Goal: Transaction & Acquisition: Purchase product/service

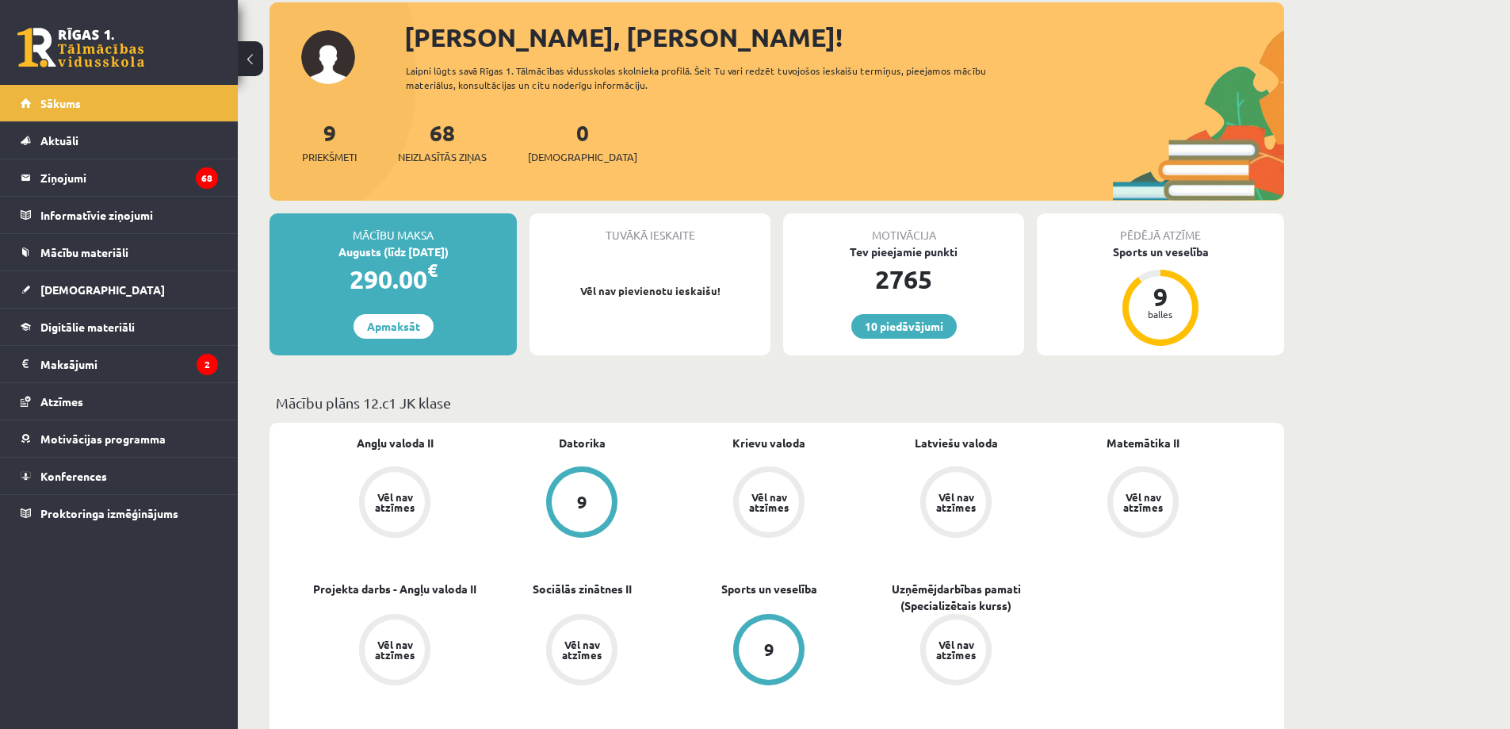
scroll to position [79, 0]
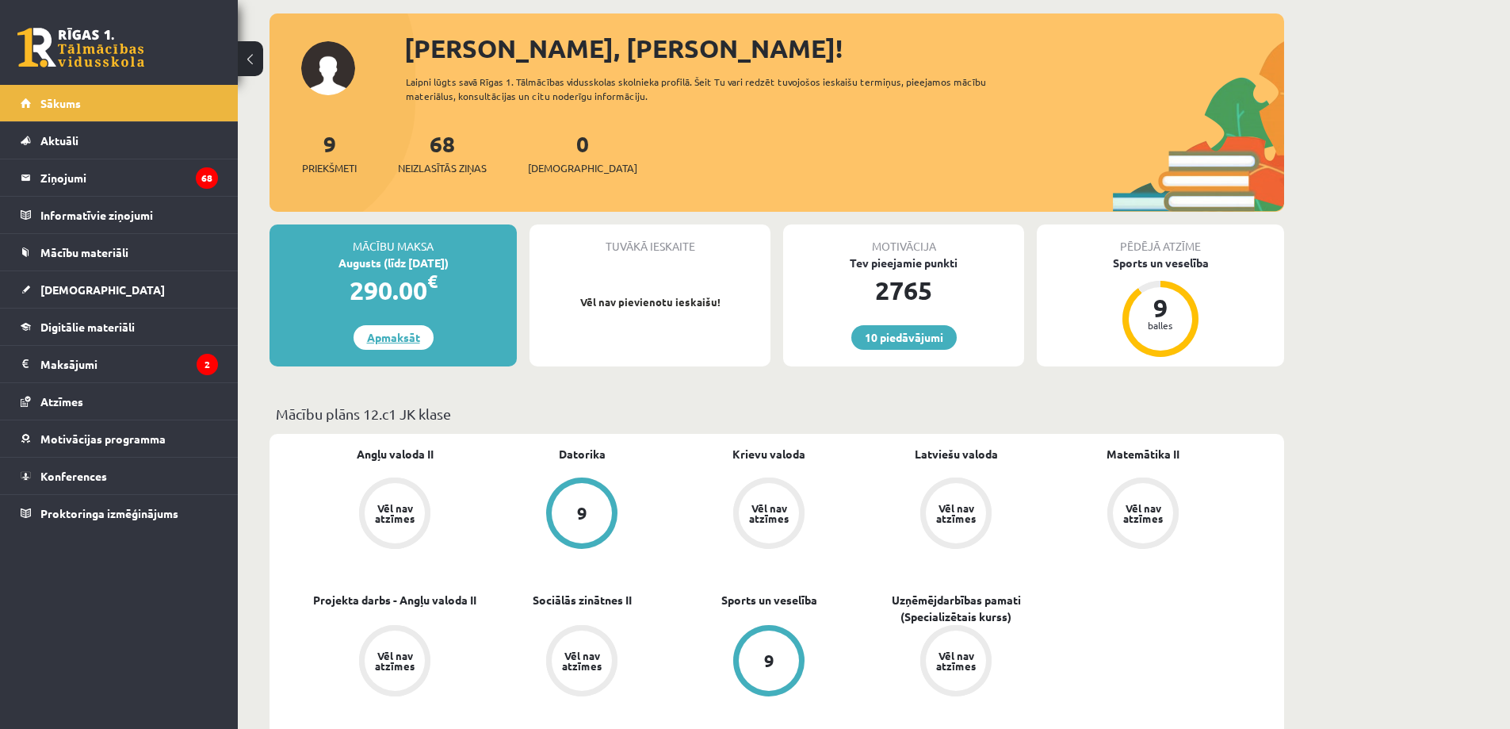
click at [401, 329] on link "Apmaksāt" at bounding box center [394, 337] width 80 height 25
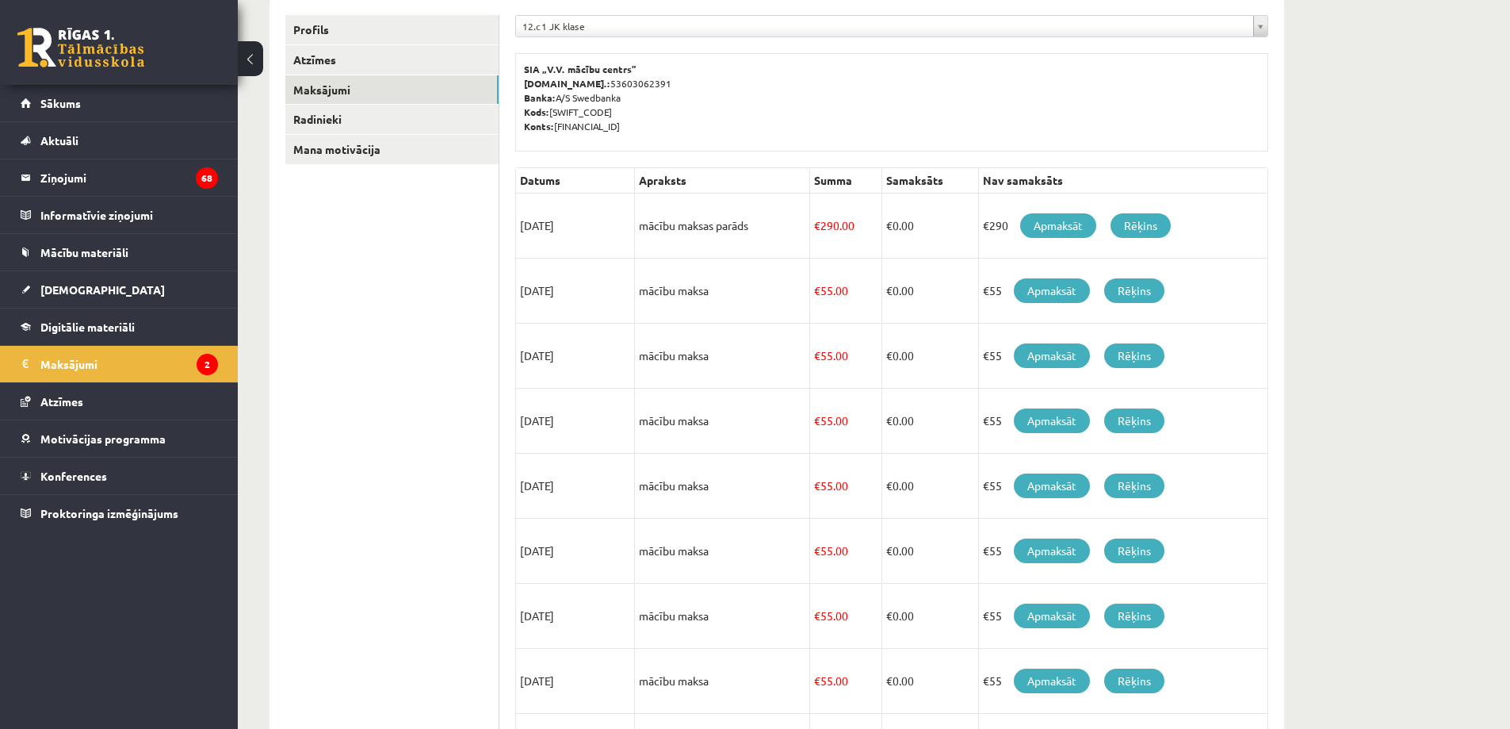
scroll to position [238, 0]
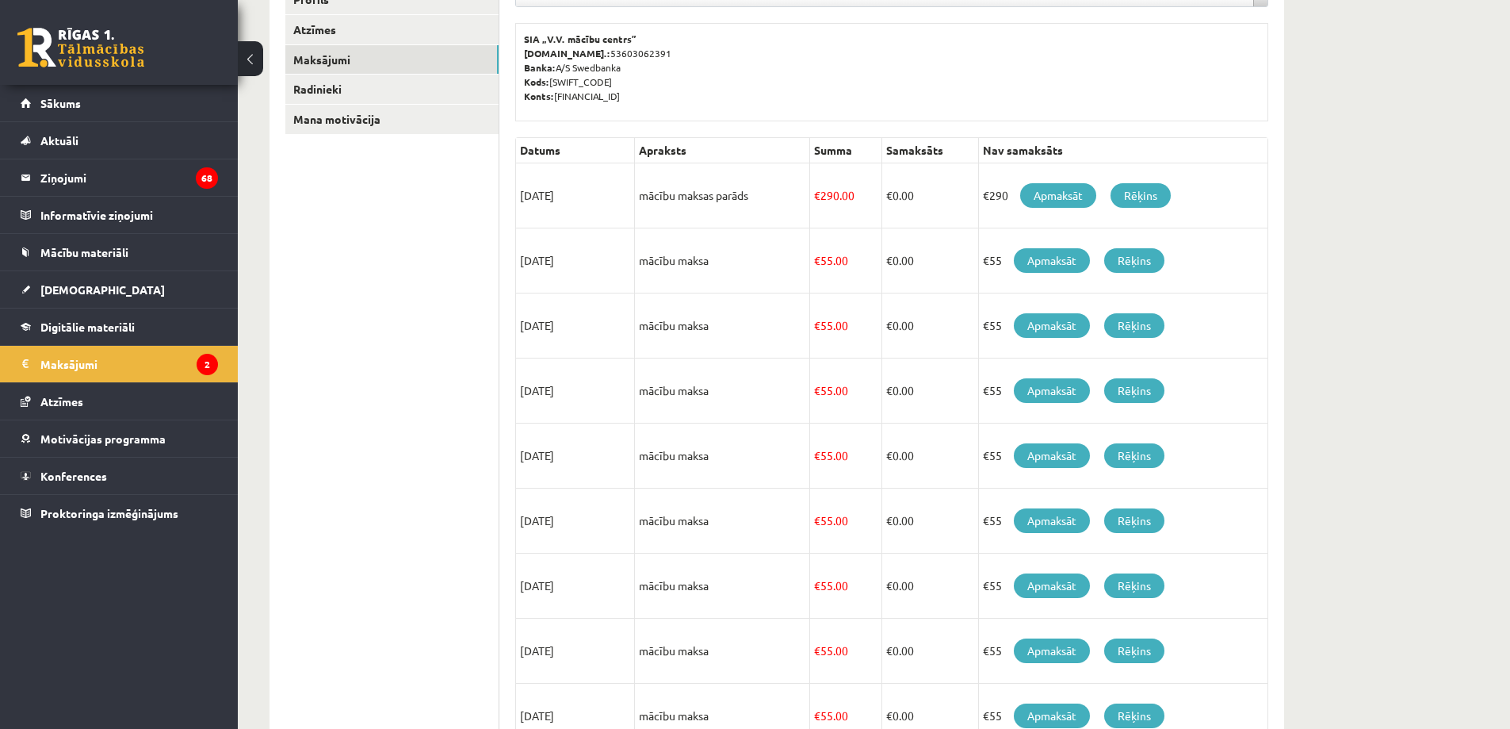
drag, startPoint x: 521, startPoint y: 262, endPoint x: 623, endPoint y: 270, distance: 102.6
click at [623, 270] on td "[DATE]" at bounding box center [575, 260] width 119 height 65
click at [592, 261] on td "[DATE]" at bounding box center [575, 260] width 119 height 65
drag, startPoint x: 546, startPoint y: 258, endPoint x: 527, endPoint y: 264, distance: 20.1
click at [527, 264] on td "[DATE]" at bounding box center [575, 260] width 119 height 65
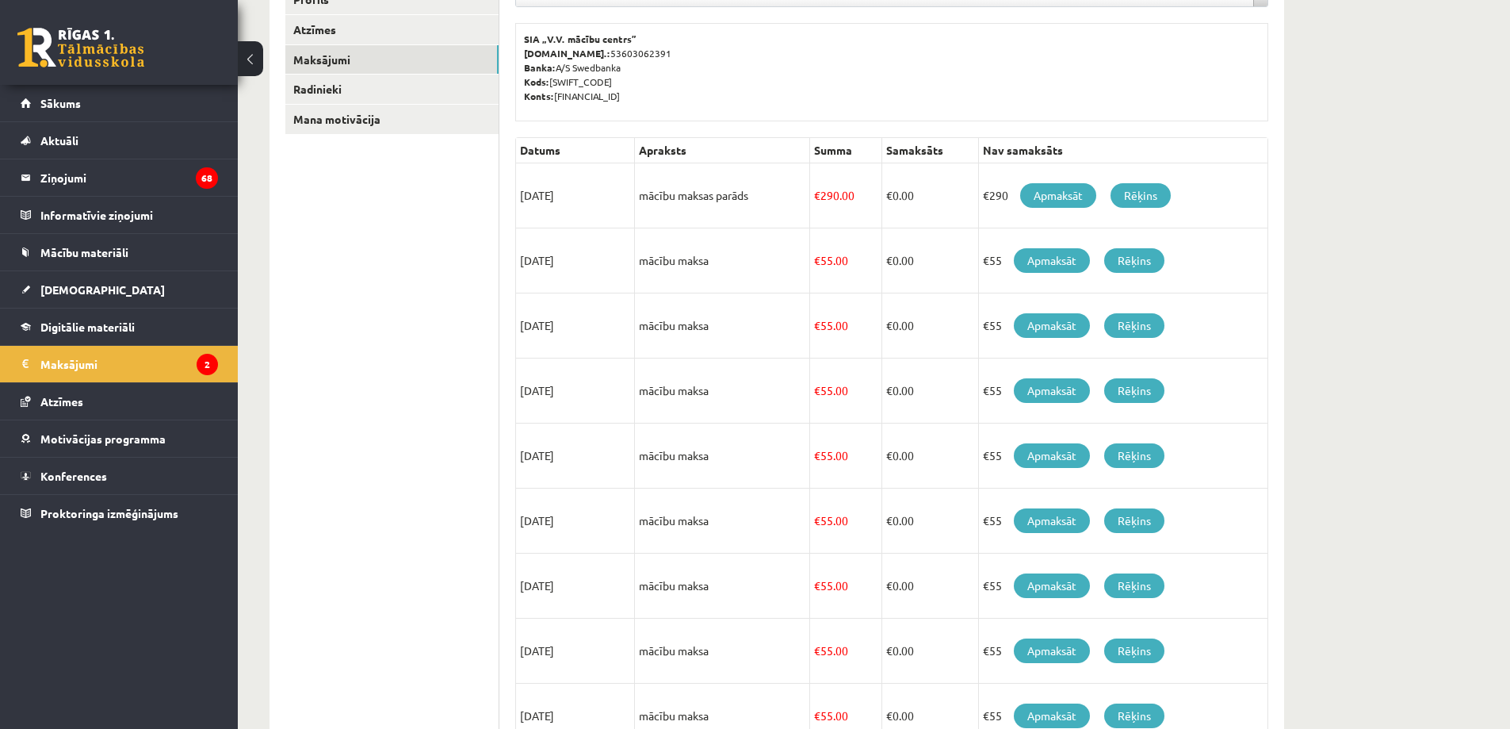
click at [528, 264] on td "[DATE]" at bounding box center [575, 260] width 119 height 65
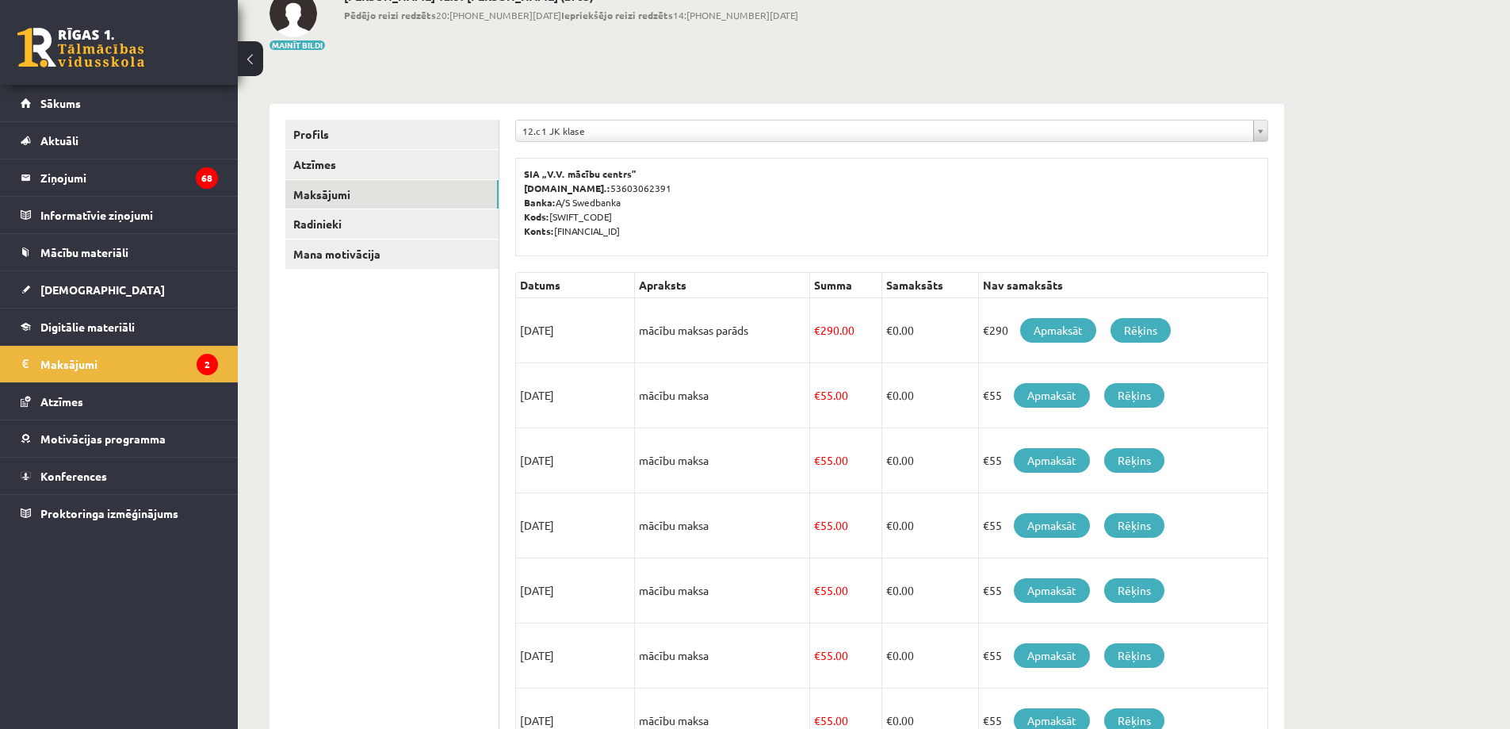
scroll to position [79, 0]
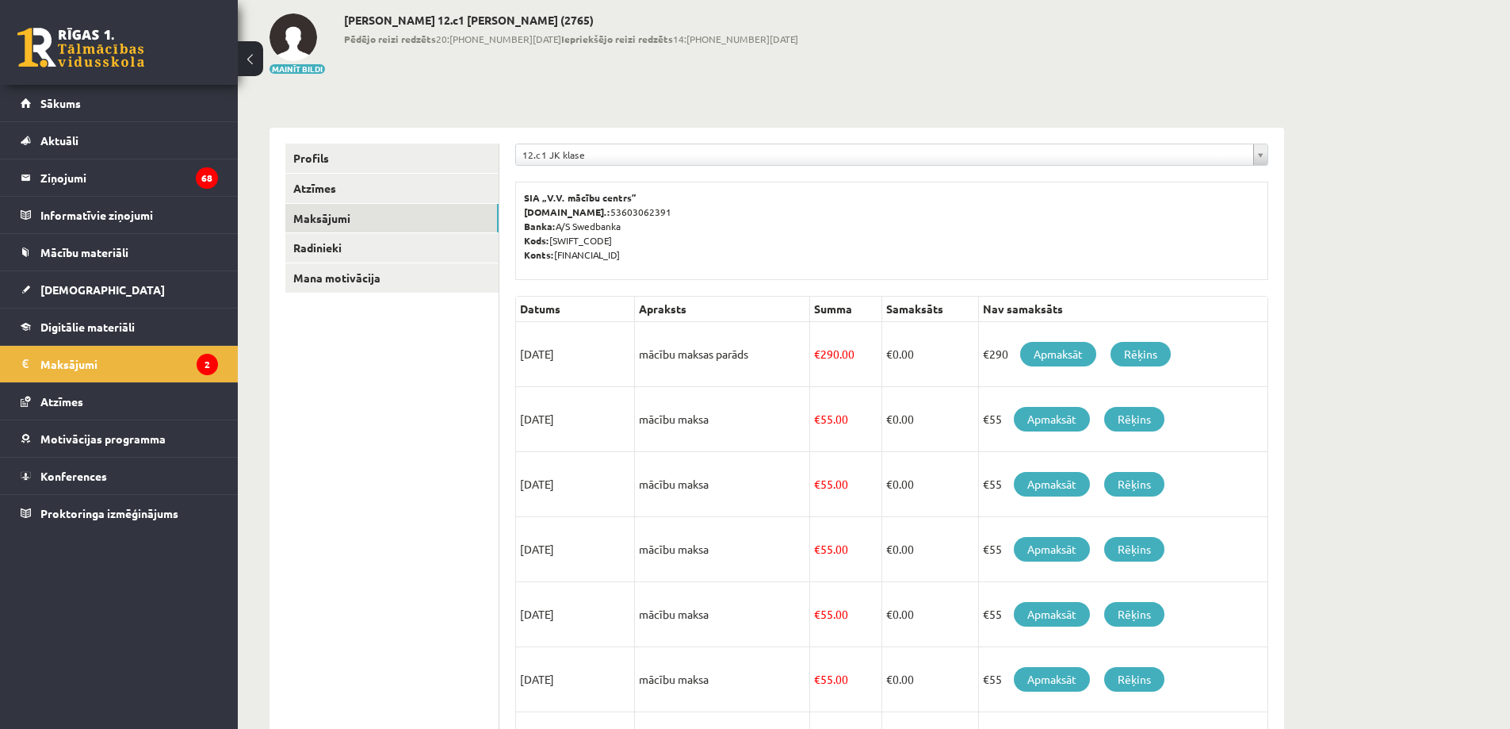
click at [533, 411] on td "[DATE]" at bounding box center [575, 419] width 119 height 65
drag, startPoint x: 533, startPoint y: 411, endPoint x: 526, endPoint y: 419, distance: 10.8
click at [527, 415] on td "[DATE]" at bounding box center [575, 419] width 119 height 65
click at [526, 419] on td "[DATE]" at bounding box center [575, 419] width 119 height 65
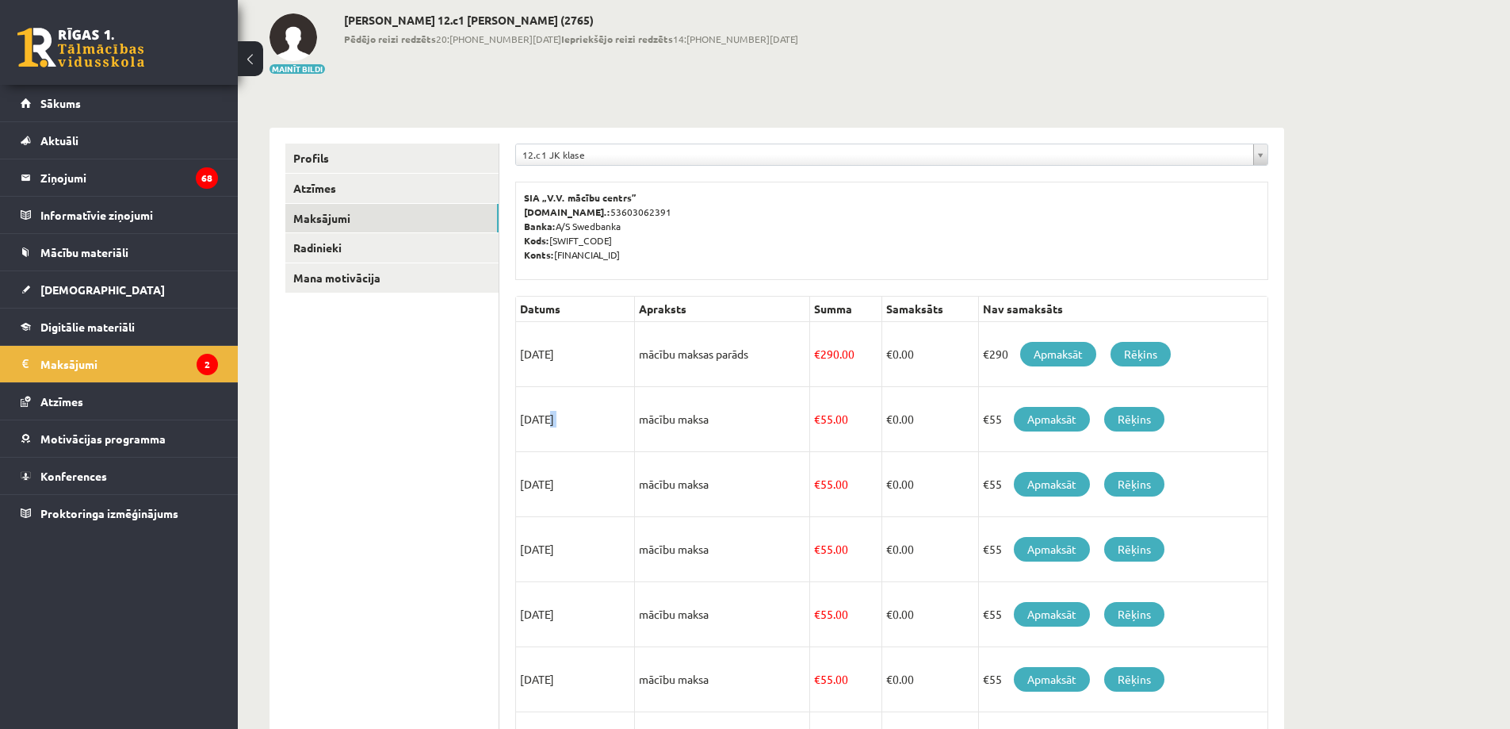
click at [526, 419] on td "[DATE]" at bounding box center [575, 419] width 119 height 65
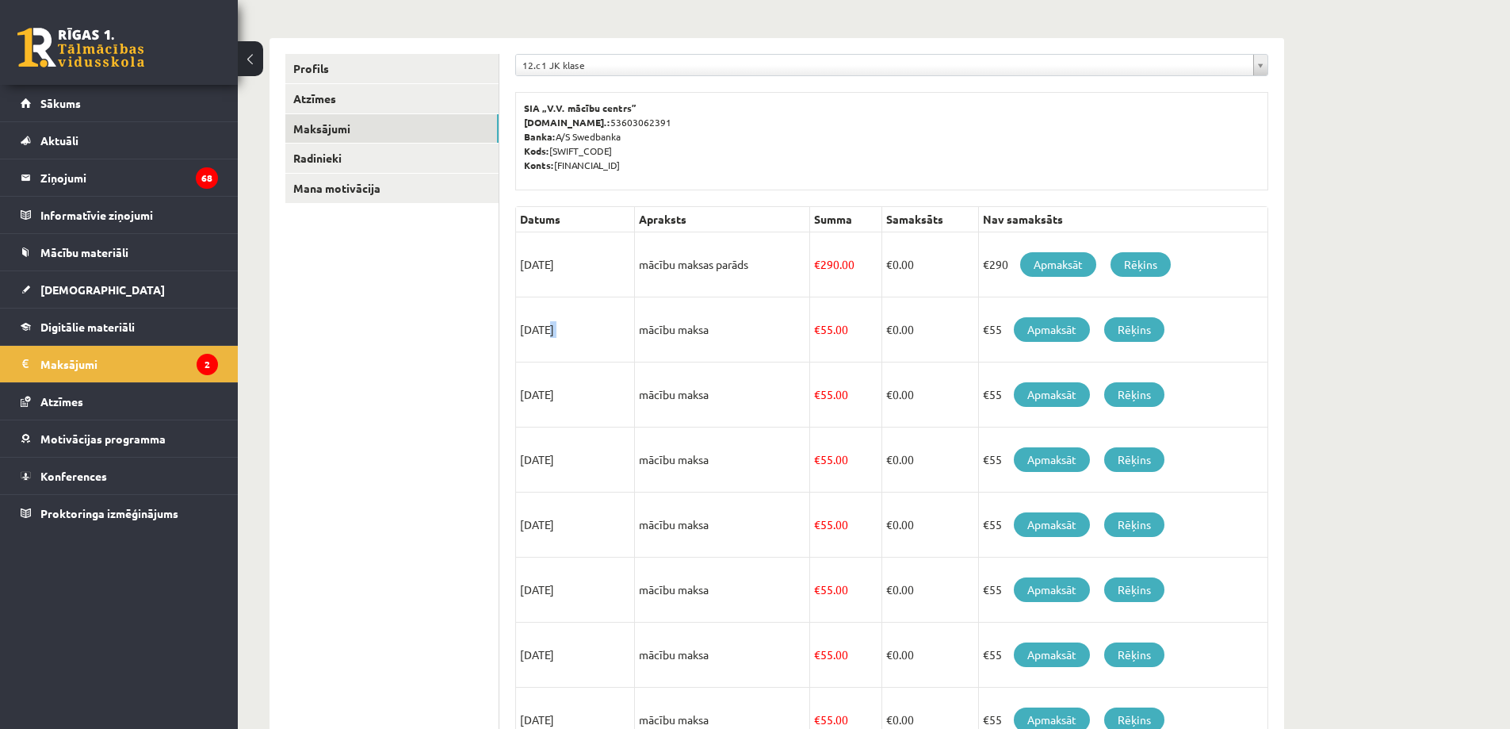
scroll to position [238, 0]
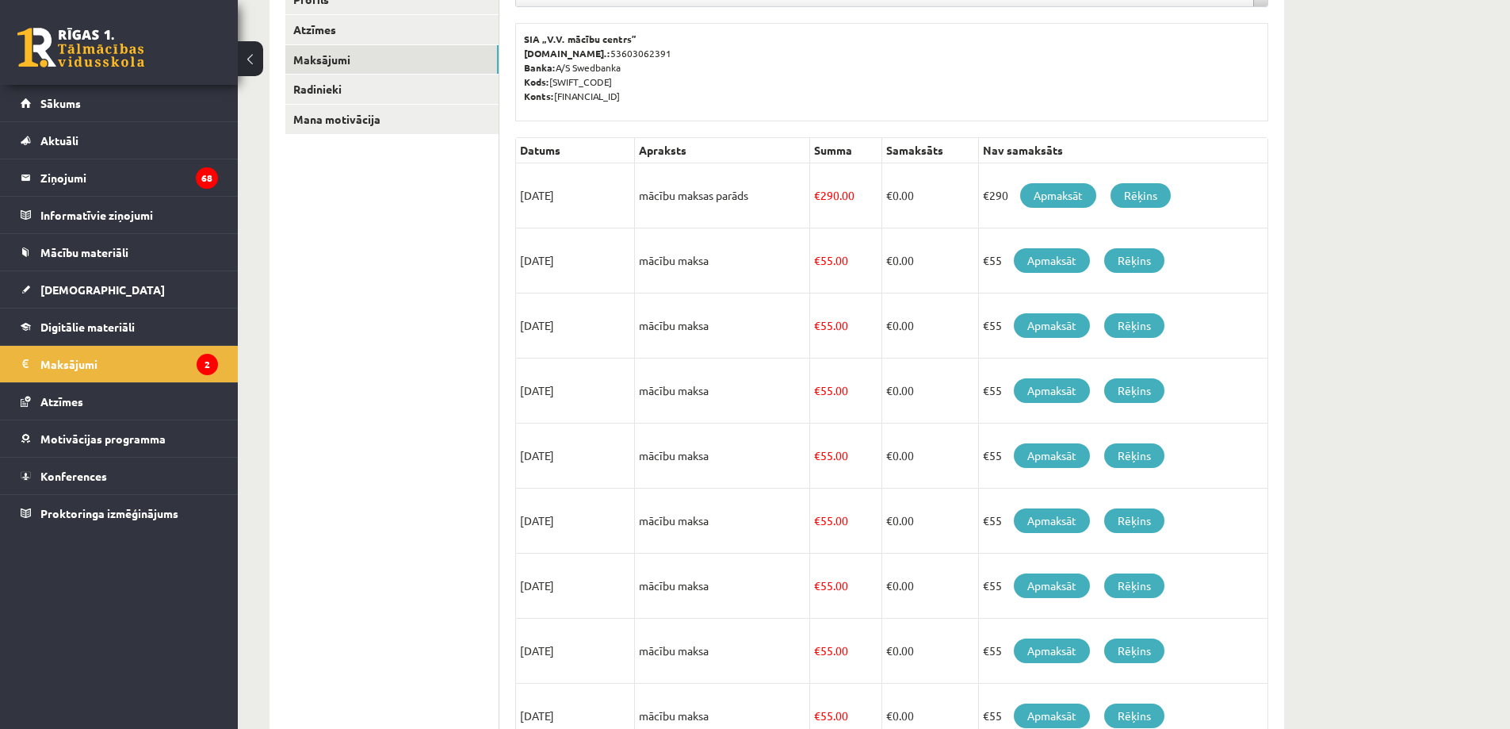
click at [731, 403] on td "mācību maksa" at bounding box center [722, 390] width 175 height 65
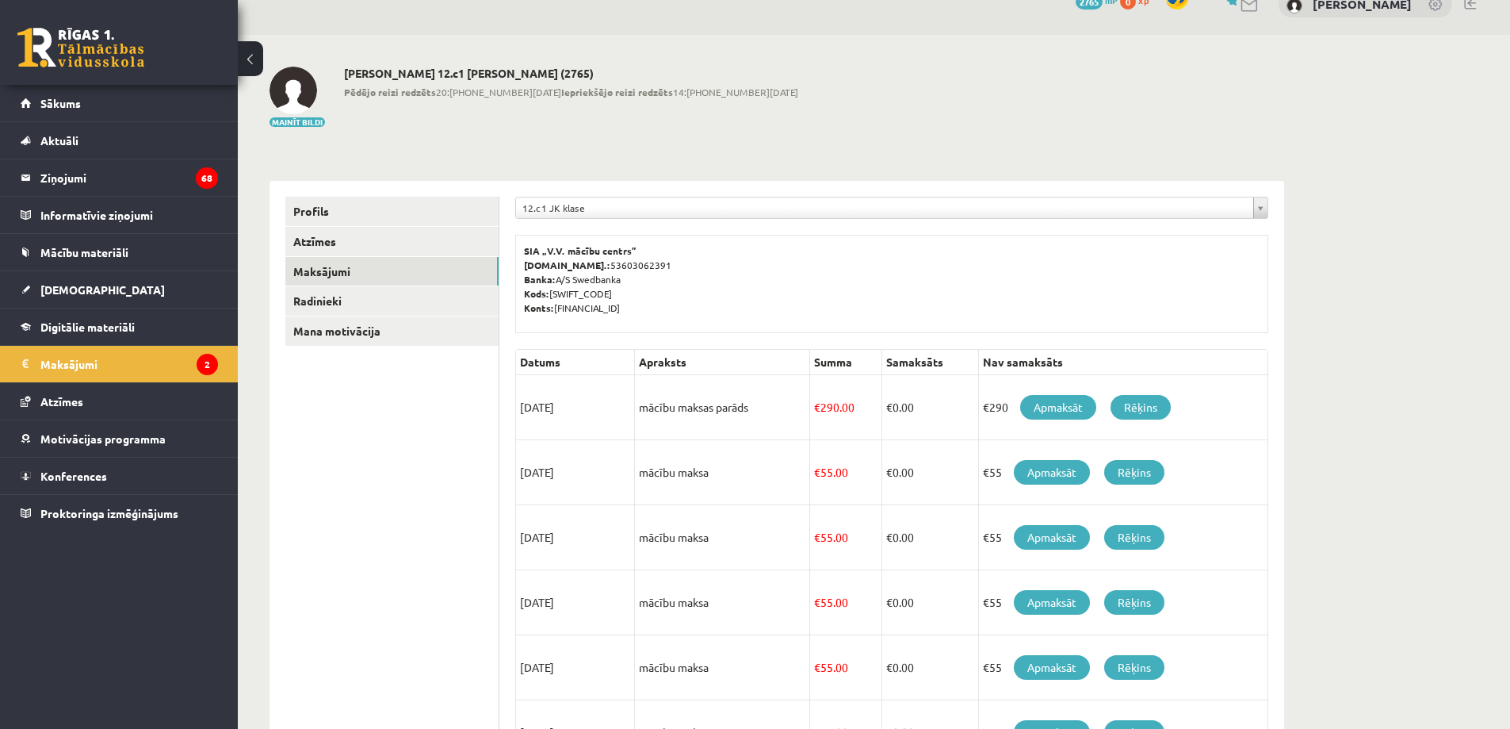
scroll to position [0, 0]
